Goal: Information Seeking & Learning: Learn about a topic

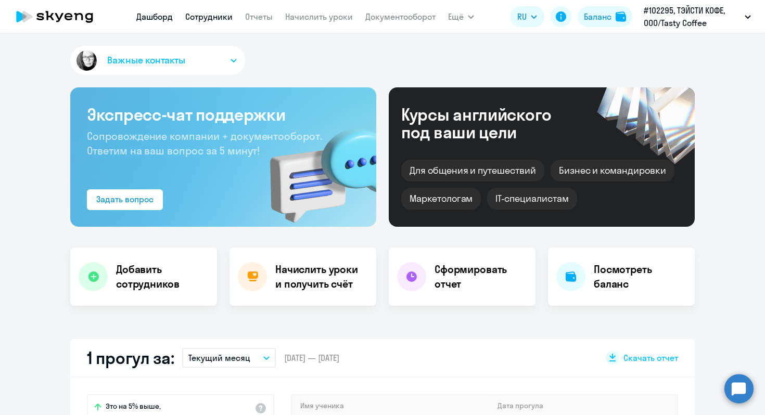
click at [206, 15] on link "Сотрудники" at bounding box center [208, 16] width 47 height 10
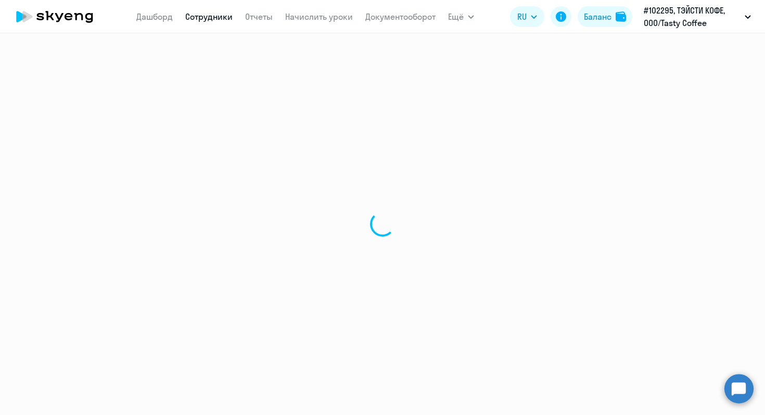
select select "30"
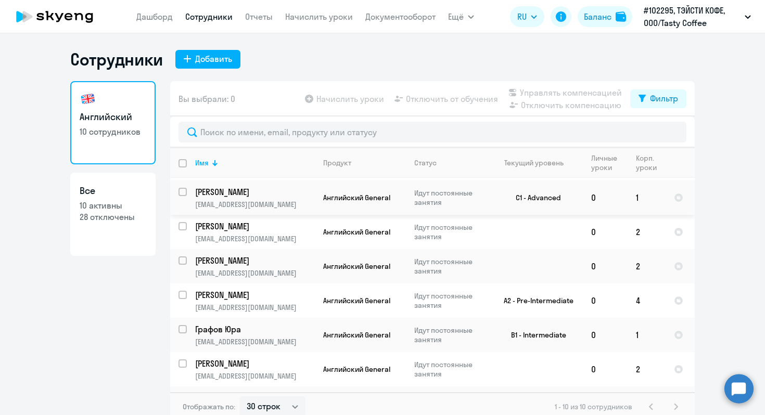
scroll to position [101, 0]
click at [516, 235] on td at bounding box center [534, 231] width 97 height 34
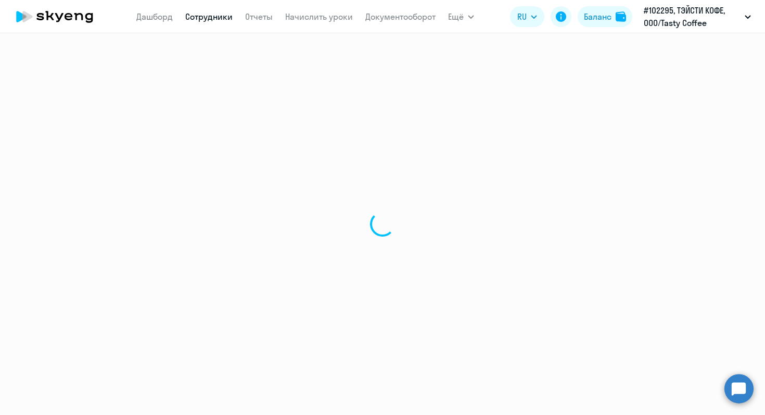
select select "english"
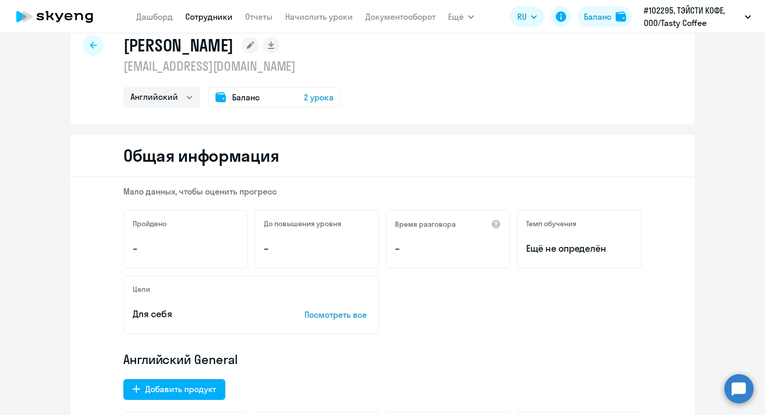
scroll to position [8, 0]
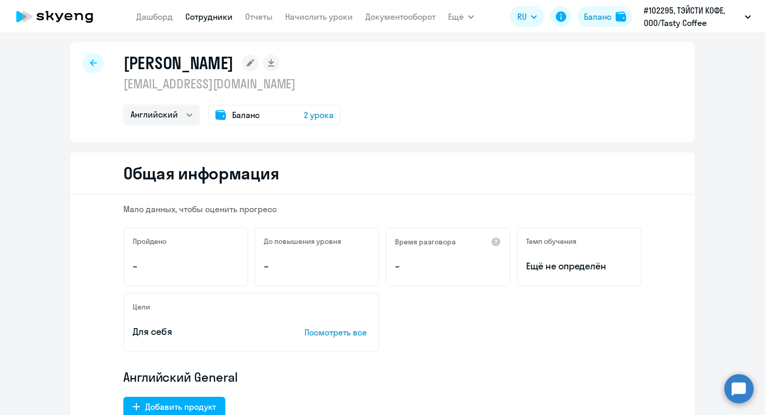
click at [208, 18] on link "Сотрудники" at bounding box center [208, 16] width 47 height 10
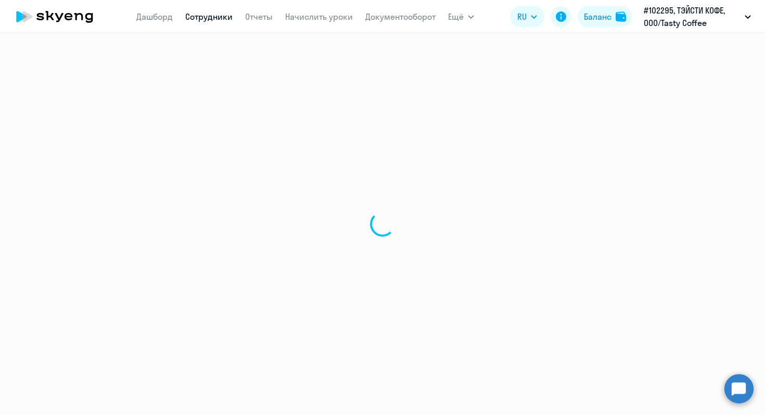
select select "30"
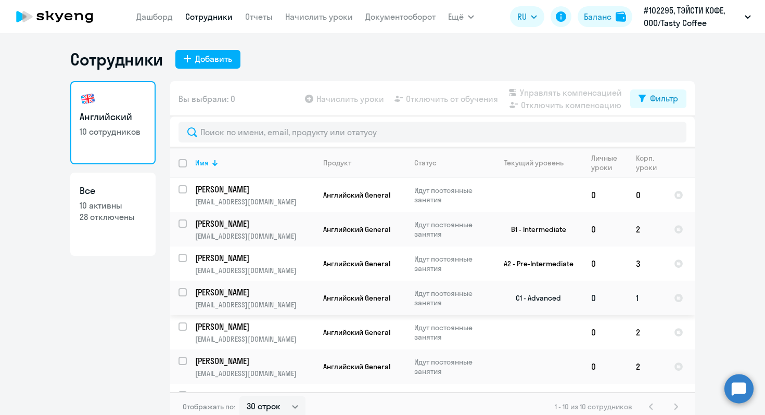
click at [485, 299] on p "Идут постоянные занятия" at bounding box center [449, 298] width 71 height 19
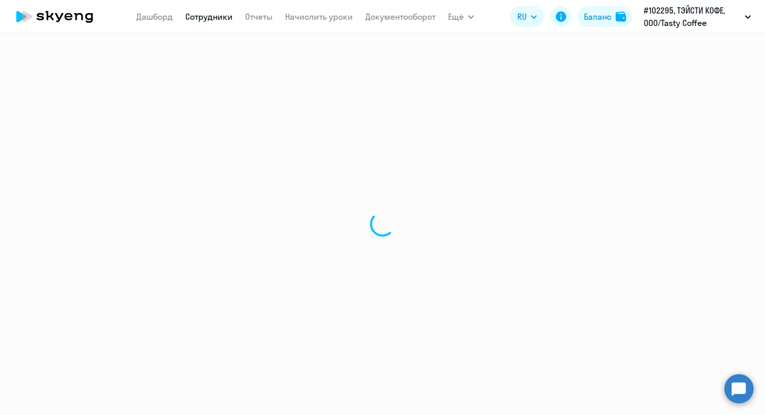
select select "english"
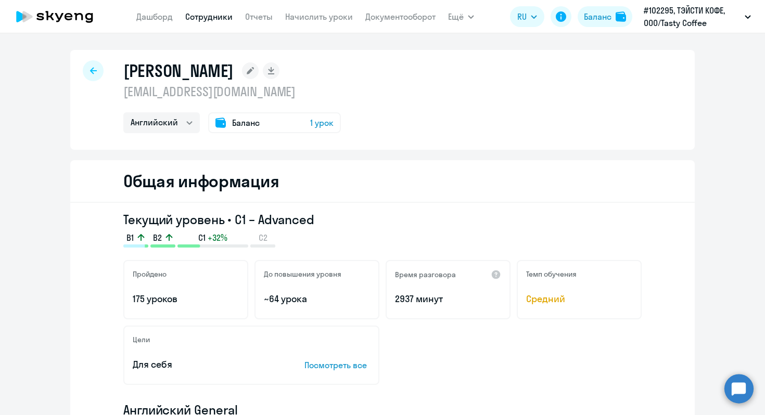
click at [197, 20] on link "Сотрудники" at bounding box center [208, 16] width 47 height 10
select select "30"
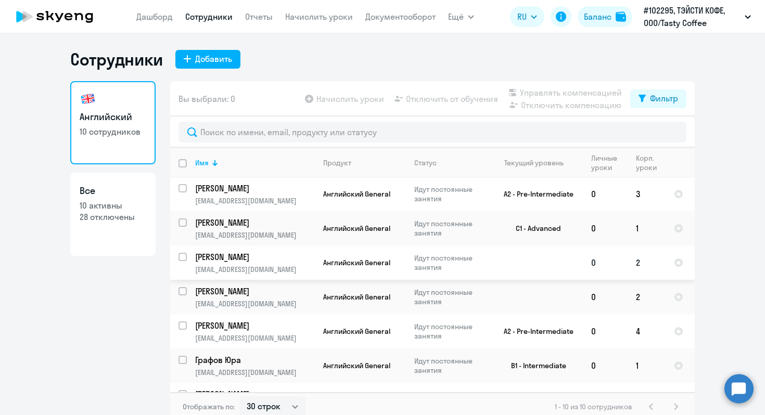
scroll to position [83, 0]
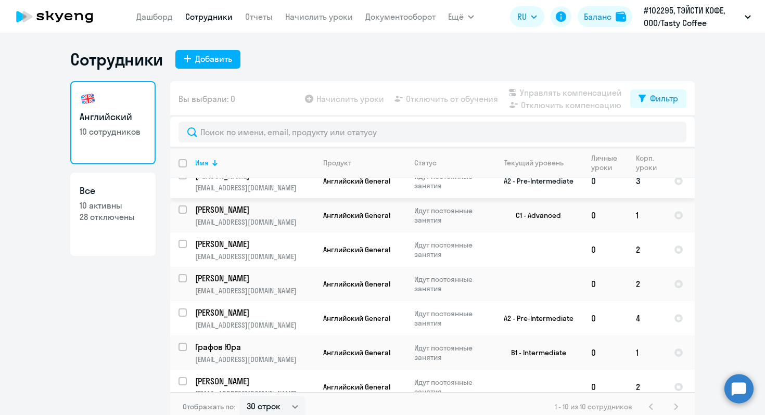
click at [578, 187] on td "A2 - Pre-Intermediate" at bounding box center [534, 181] width 97 height 34
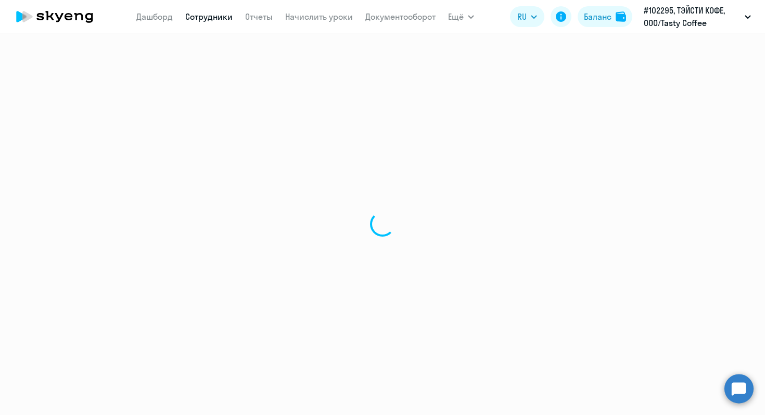
select select "english"
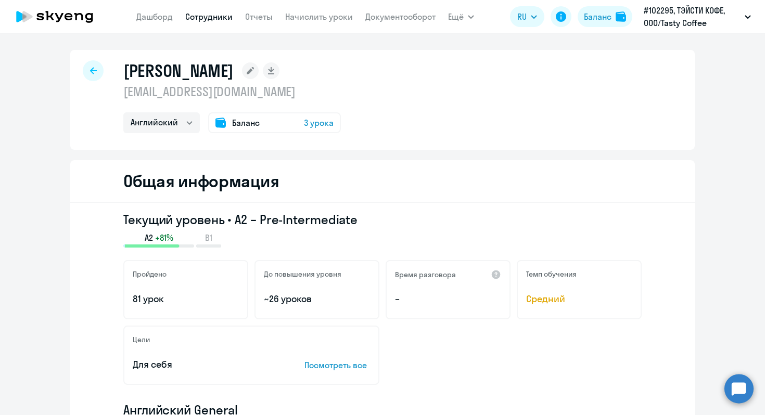
click at [207, 16] on link "Сотрудники" at bounding box center [208, 16] width 47 height 10
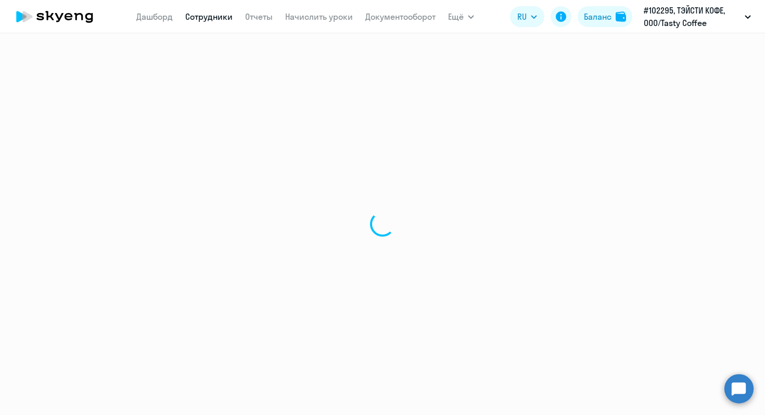
select select "30"
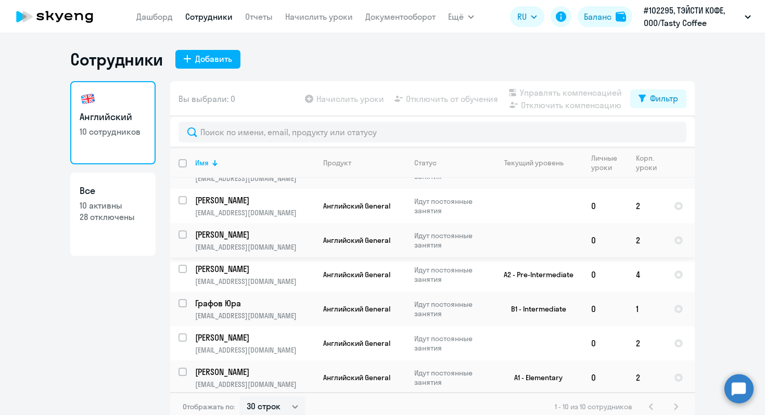
scroll to position [6, 0]
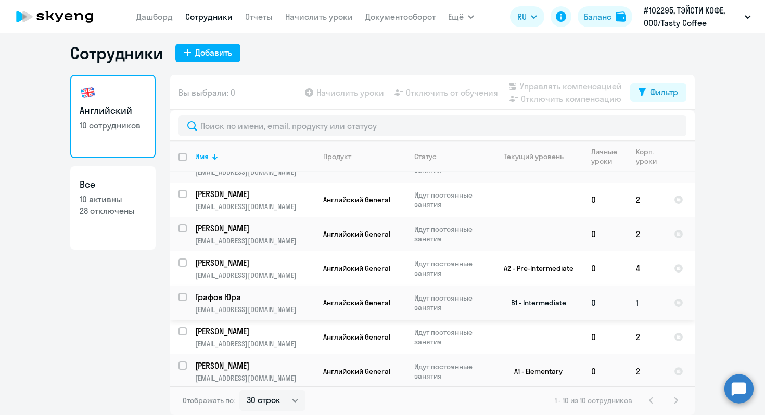
click at [643, 310] on td "1" at bounding box center [646, 303] width 38 height 34
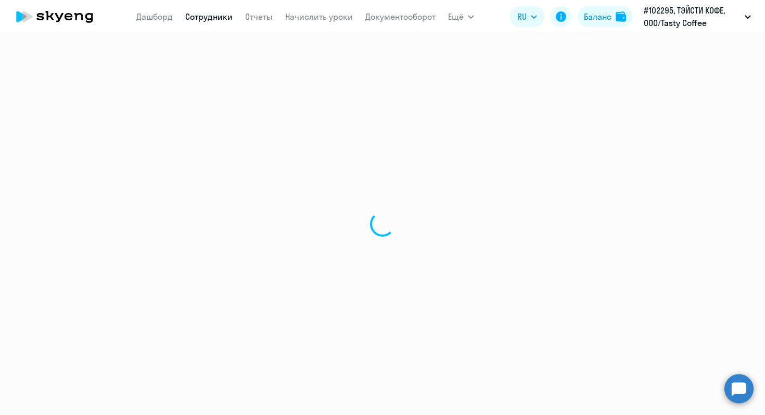
select select "english"
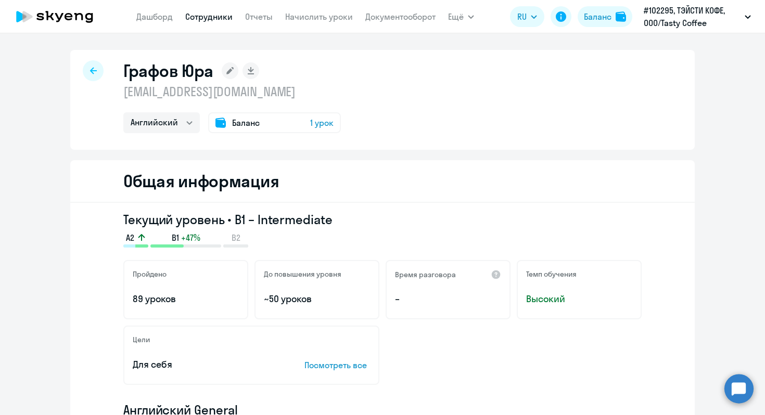
click at [217, 15] on link "Сотрудники" at bounding box center [208, 16] width 47 height 10
select select "30"
